Goal: Information Seeking & Learning: Learn about a topic

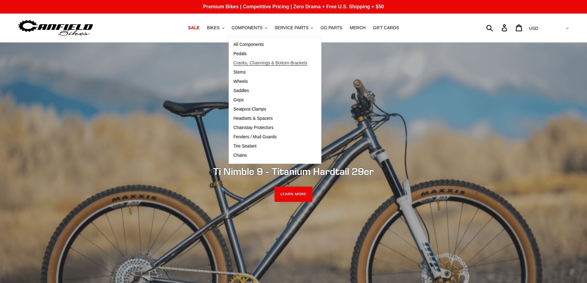
click at [258, 64] on span "Cranks, Chainrings & Bottom-Brackets" at bounding box center [271, 62] width 74 height 5
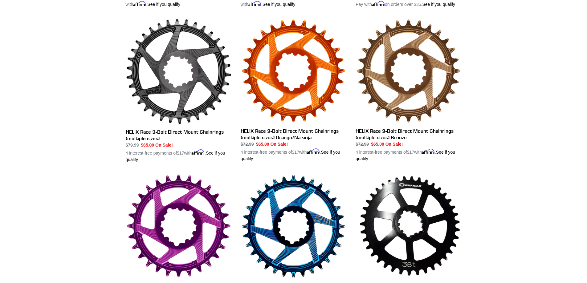
scroll to position [339, 0]
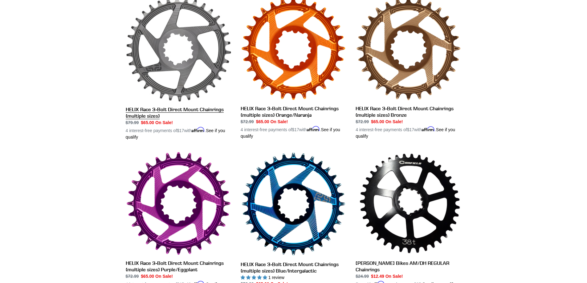
click at [199, 108] on link "HELIX Race 3-Bolt Direct Mount Chainrings (multiple sizes)" at bounding box center [179, 68] width 106 height 144
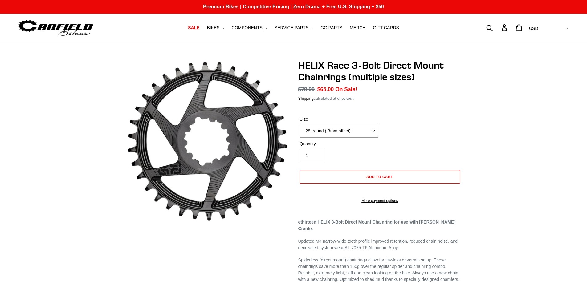
select select "30t round (-3mm offset)"
click at [300, 124] on select "28t round (-3mm offset) 30t round (-3mm offset) 32t round (-3mm offset) 34t rou…" at bounding box center [339, 131] width 79 height 14
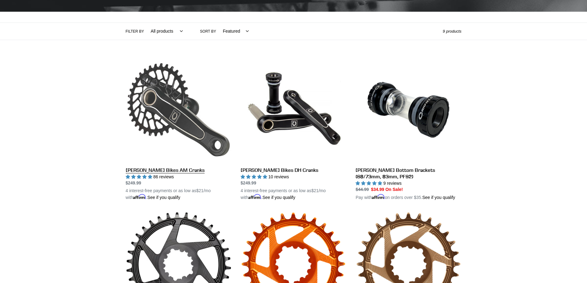
click at [153, 169] on link "[PERSON_NAME] Bikes AM Cranks" at bounding box center [179, 129] width 106 height 144
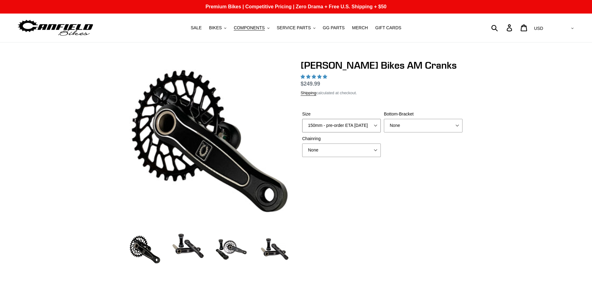
click at [374, 125] on select "150mm - pre-order ETA [DATE] 155mm - pre-order ETA [DATE] 160mm - pre-order ETA…" at bounding box center [341, 126] width 79 height 14
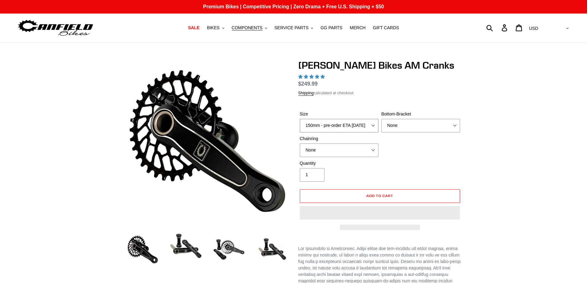
select select "165mm - pre-order ETA [DATE]"
click at [300, 119] on select "150mm - pre-order ETA 9/30/25 155mm - pre-order ETA 9/30/25 160mm - pre-order E…" at bounding box center [339, 126] width 79 height 14
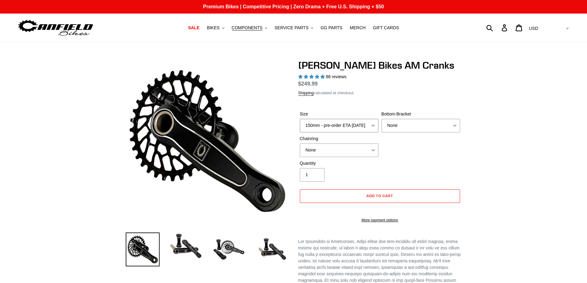
select select "highest-rating"
click at [375, 150] on div "Chainring None 30t Round (Boost 148) 30t Oval (Boost 148) 32t Round (Boost 148)…" at bounding box center [339, 147] width 82 height 22
click at [373, 156] on select "None 30t Round (Boost 148) 30t Oval (Boost 148) 32t Round (Boost 148) 32t Oval …" at bounding box center [339, 151] width 79 height 14
click at [456, 133] on select "None BSA Threaded 68/73mm Press Fit PF92" at bounding box center [421, 126] width 79 height 14
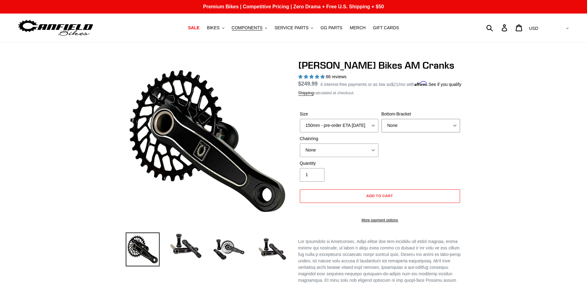
select select "BSA Threaded 68/73mm"
click at [382, 126] on select "None BSA Threaded 68/73mm Press Fit PF92" at bounding box center [421, 126] width 79 height 14
click at [186, 250] on img at bounding box center [186, 246] width 34 height 27
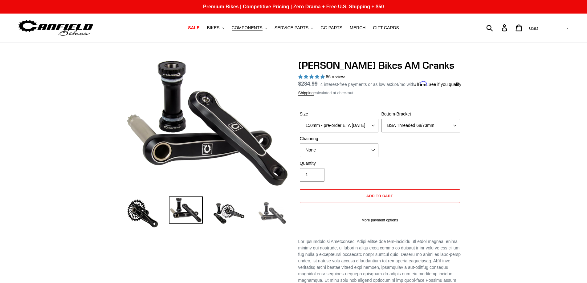
click at [271, 216] on img at bounding box center [272, 214] width 34 height 34
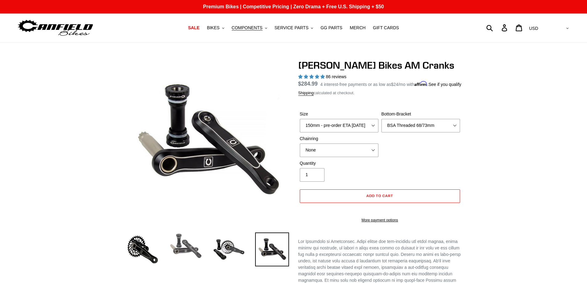
click at [179, 246] on img at bounding box center [186, 246] width 34 height 27
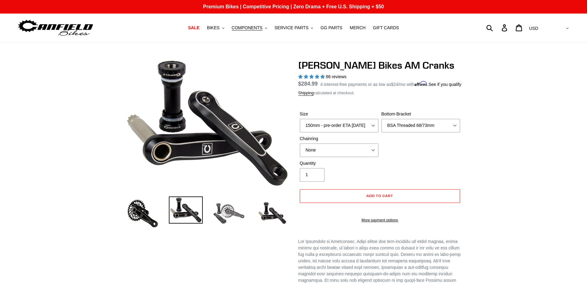
click at [226, 211] on img at bounding box center [229, 214] width 34 height 34
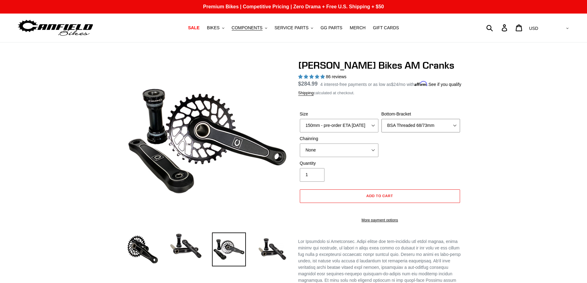
click at [455, 133] on select "None BSA Threaded 68/73mm Press Fit PF92" at bounding box center [421, 126] width 79 height 14
click at [256, 29] on span "COMPONENTS" at bounding box center [247, 27] width 31 height 5
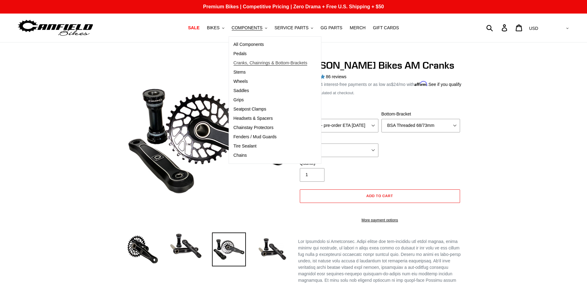
click at [258, 62] on span "Cranks, Chainrings & Bottom-Brackets" at bounding box center [271, 62] width 74 height 5
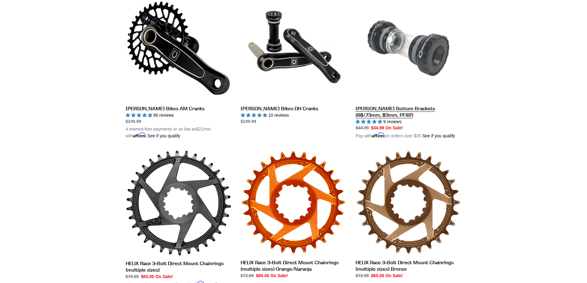
click at [408, 109] on link "[PERSON_NAME] Bottom Brackets (68/73mm, 83mm, PF92)" at bounding box center [409, 67] width 106 height 144
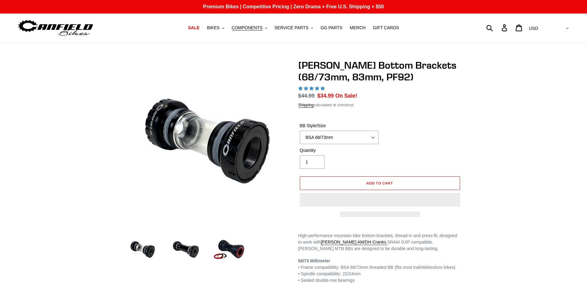
click at [374, 135] on select "BSA 68/73mm BSA 83mm PF92" at bounding box center [339, 138] width 79 height 14
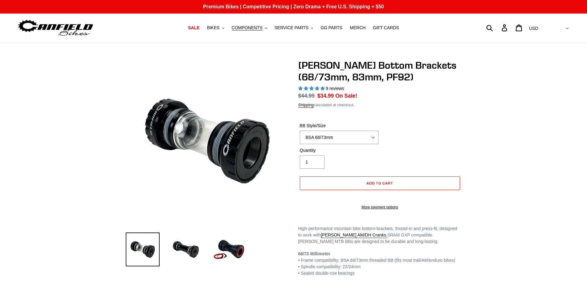
drag, startPoint x: 374, startPoint y: 137, endPoint x: 382, endPoint y: 138, distance: 8.0
click at [374, 137] on select "BSA 68/73mm BSA 83mm PF92" at bounding box center [339, 138] width 79 height 14
select select "highest-rating"
click at [188, 248] on img at bounding box center [186, 250] width 34 height 34
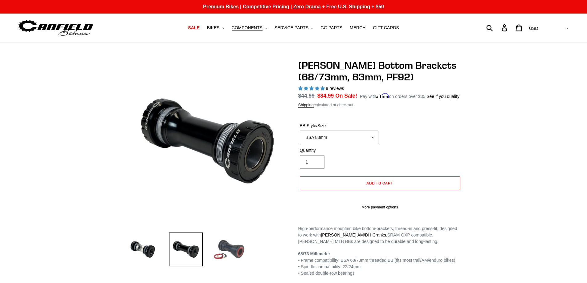
click at [224, 245] on img at bounding box center [229, 250] width 34 height 34
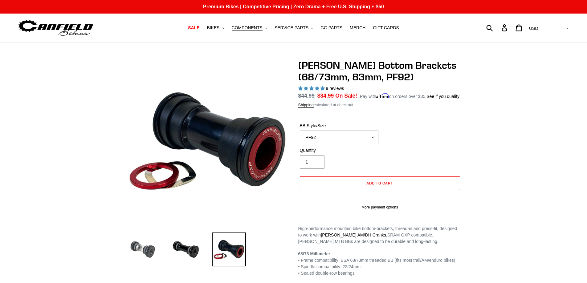
click at [144, 249] on img at bounding box center [143, 250] width 34 height 34
select select "BSA 68/73mm"
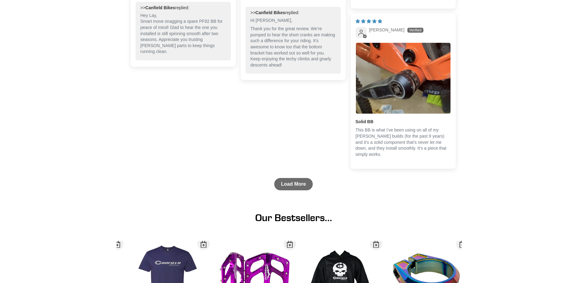
scroll to position [648, 0]
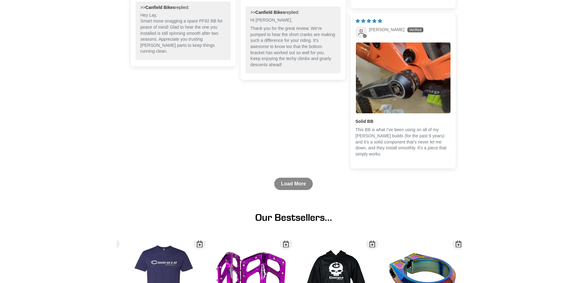
click at [293, 190] on link "Load More" at bounding box center [293, 184] width 39 height 12
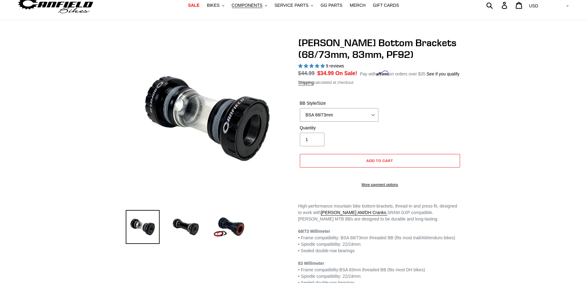
scroll to position [0, 0]
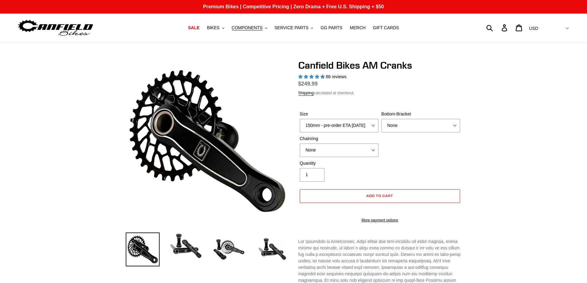
select select "highest-rating"
select select "165mm - pre-order ETA 9/30/25"
click at [300, 126] on select "150mm - pre-order ETA 9/30/25 155mm - pre-order ETA 9/30/25 160mm - pre-order E…" at bounding box center [339, 126] width 79 height 14
click at [455, 133] on select "None BSA Threaded 68/73mm Press Fit PF92" at bounding box center [421, 126] width 79 height 14
select select "BSA Threaded 68/73mm"
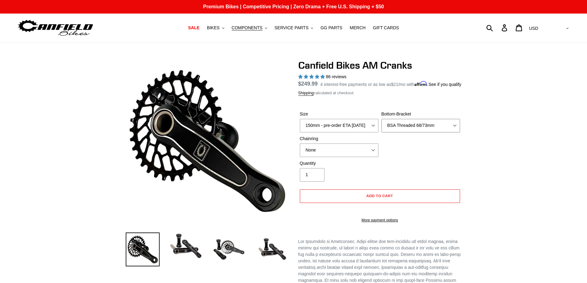
click at [382, 126] on select "None BSA Threaded 68/73mm Press Fit PF92" at bounding box center [421, 126] width 79 height 14
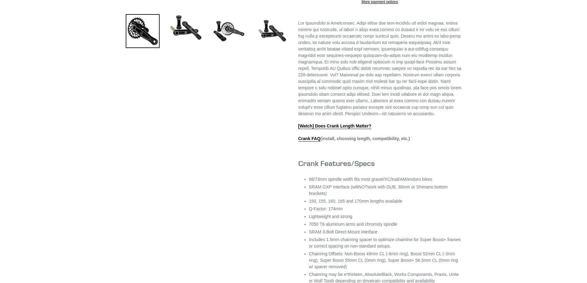
scroll to position [247, 0]
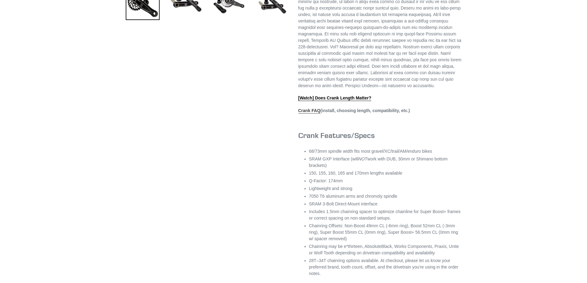
click at [314, 114] on link "Crank FAQ" at bounding box center [309, 111] width 22 height 6
